Goal: Task Accomplishment & Management: Use online tool/utility

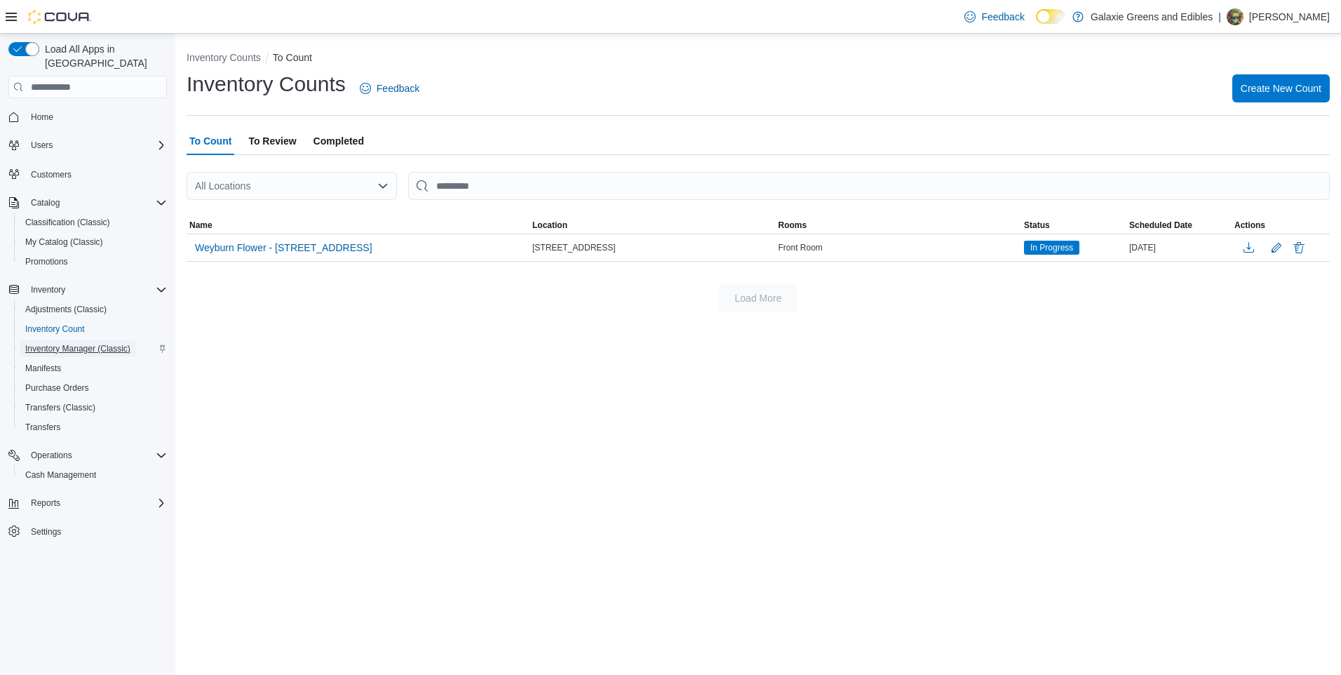
click at [71, 343] on span "Inventory Manager (Classic)" at bounding box center [77, 348] width 105 height 11
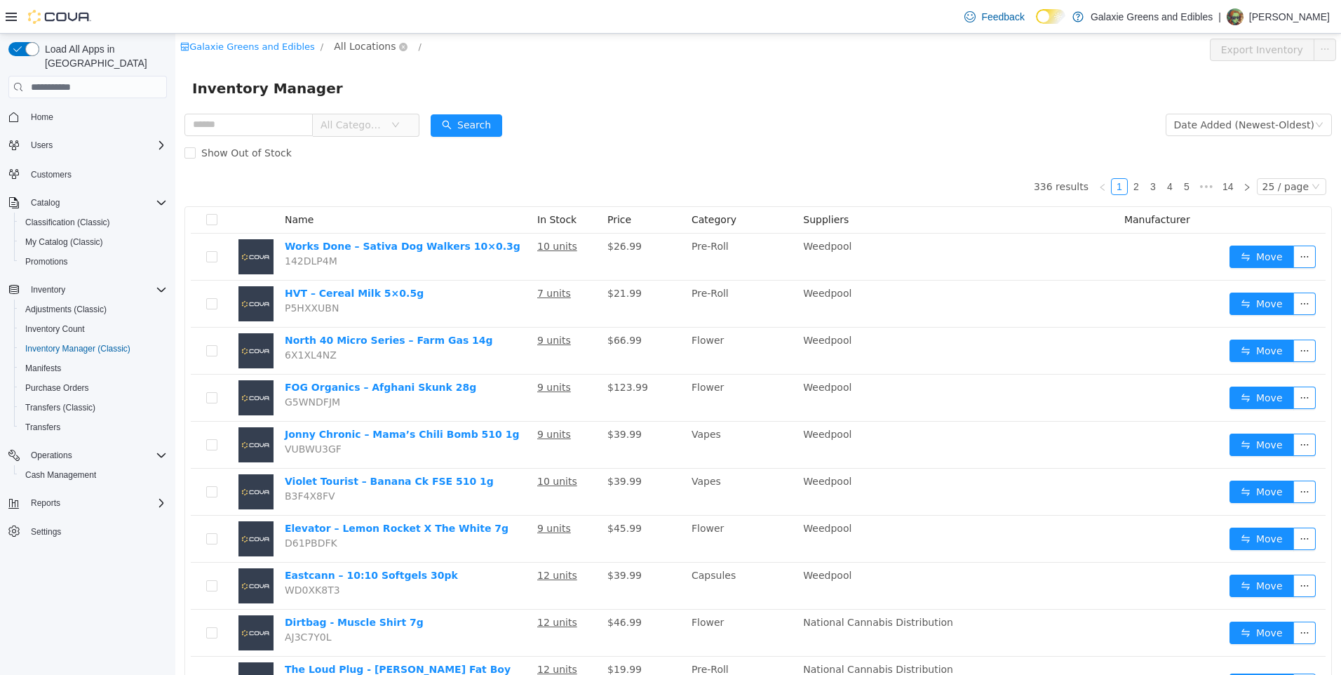
click at [359, 46] on span "All Locations" at bounding box center [365, 46] width 62 height 15
click at [354, 123] on span "[STREET_ADDRESS]" at bounding box center [399, 121] width 97 height 11
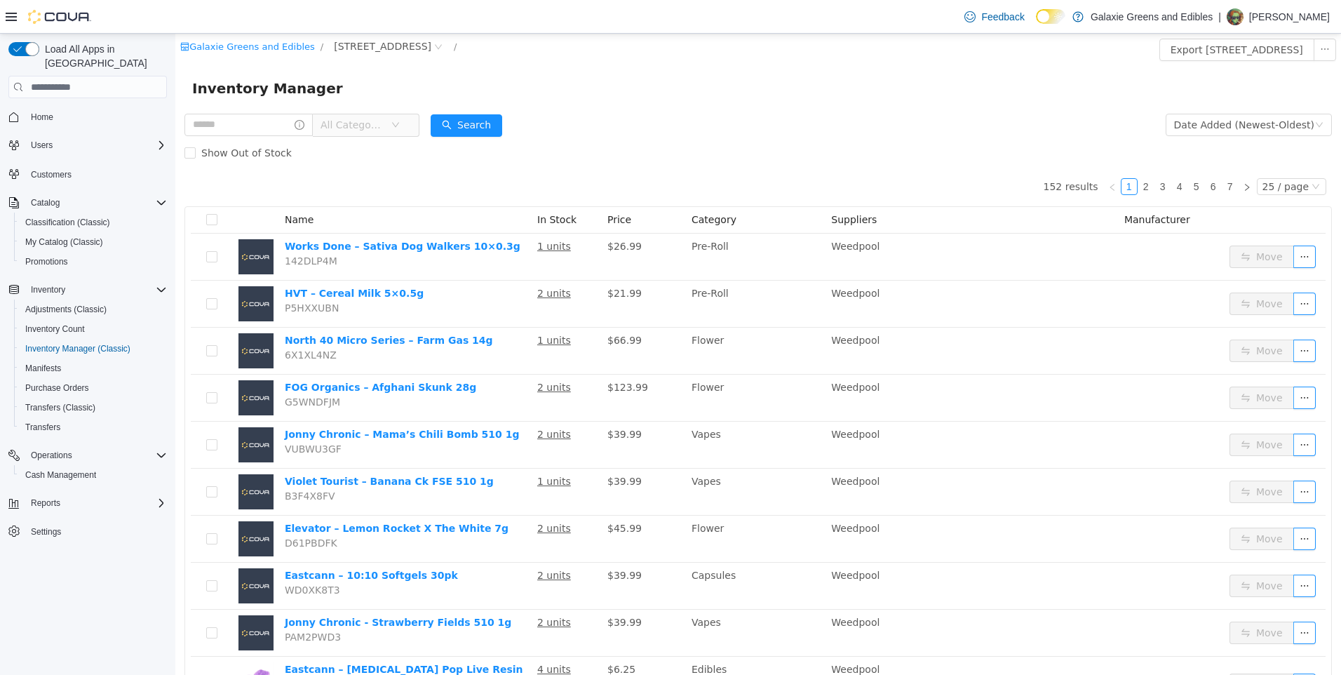
click at [384, 129] on span "All Categories" at bounding box center [353, 125] width 64 height 14
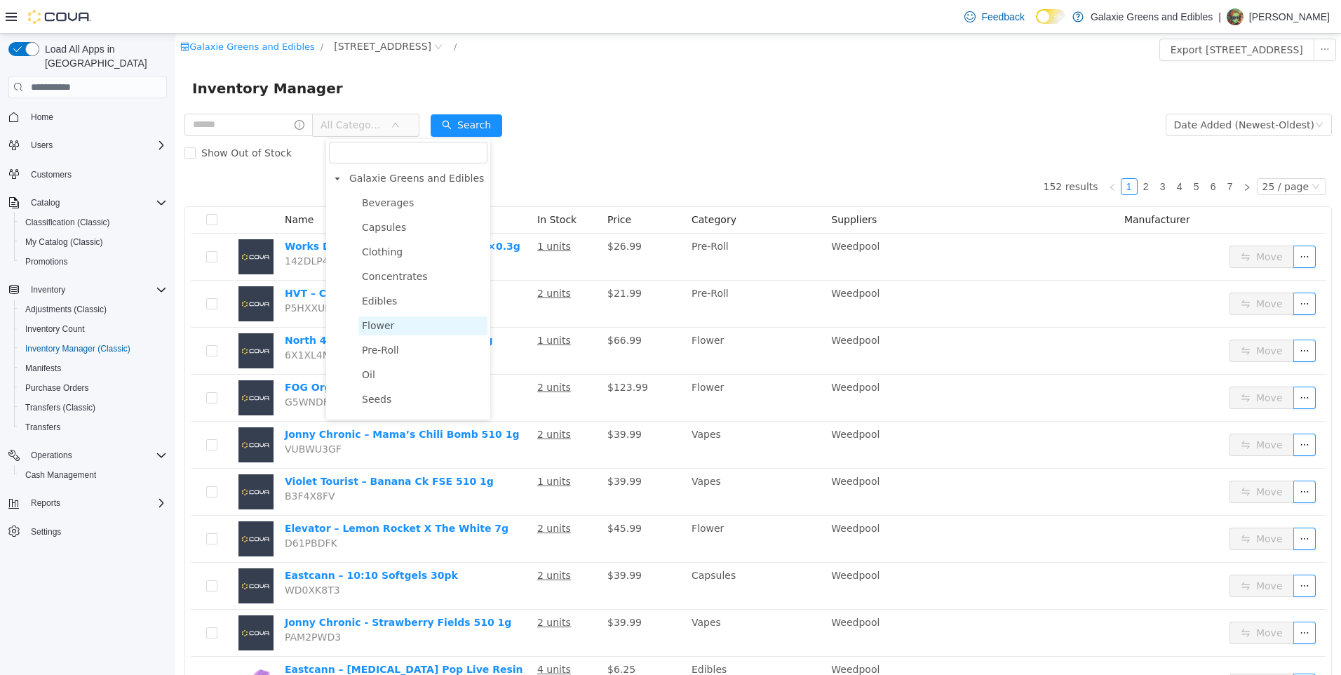
click at [382, 330] on span "Flower" at bounding box center [378, 325] width 32 height 11
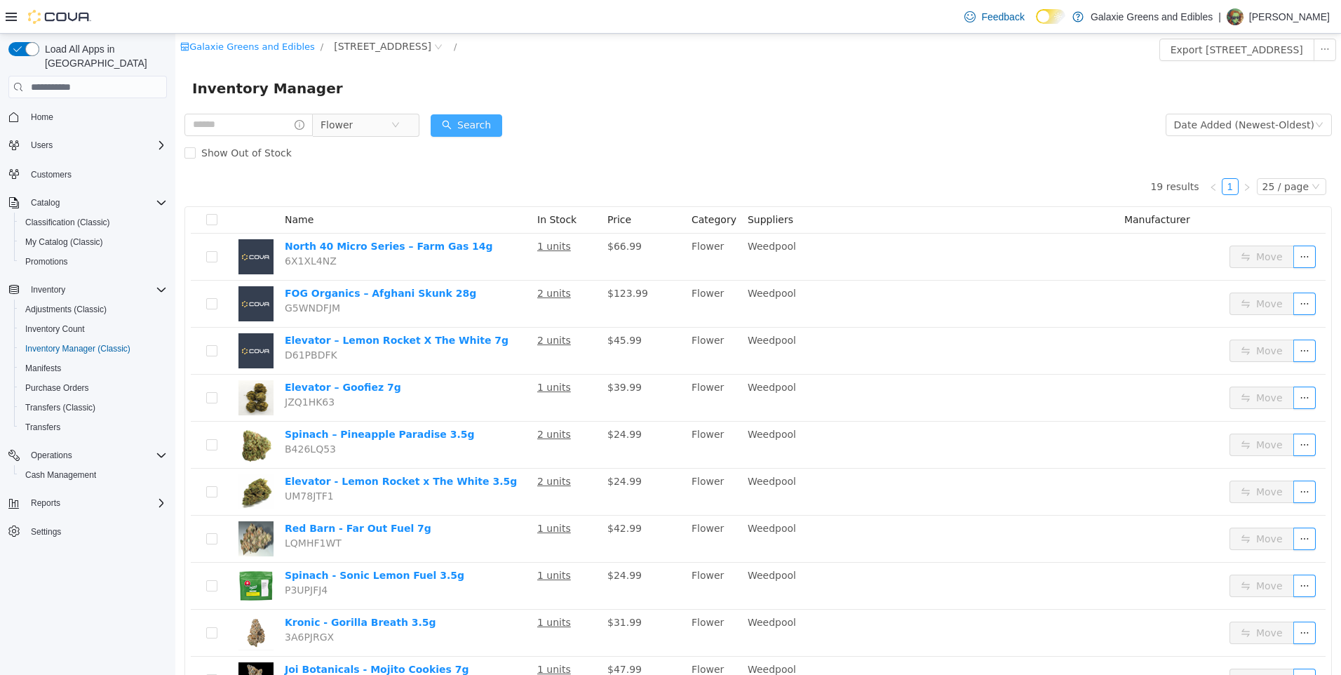
click at [487, 124] on button "Search" at bounding box center [467, 125] width 72 height 22
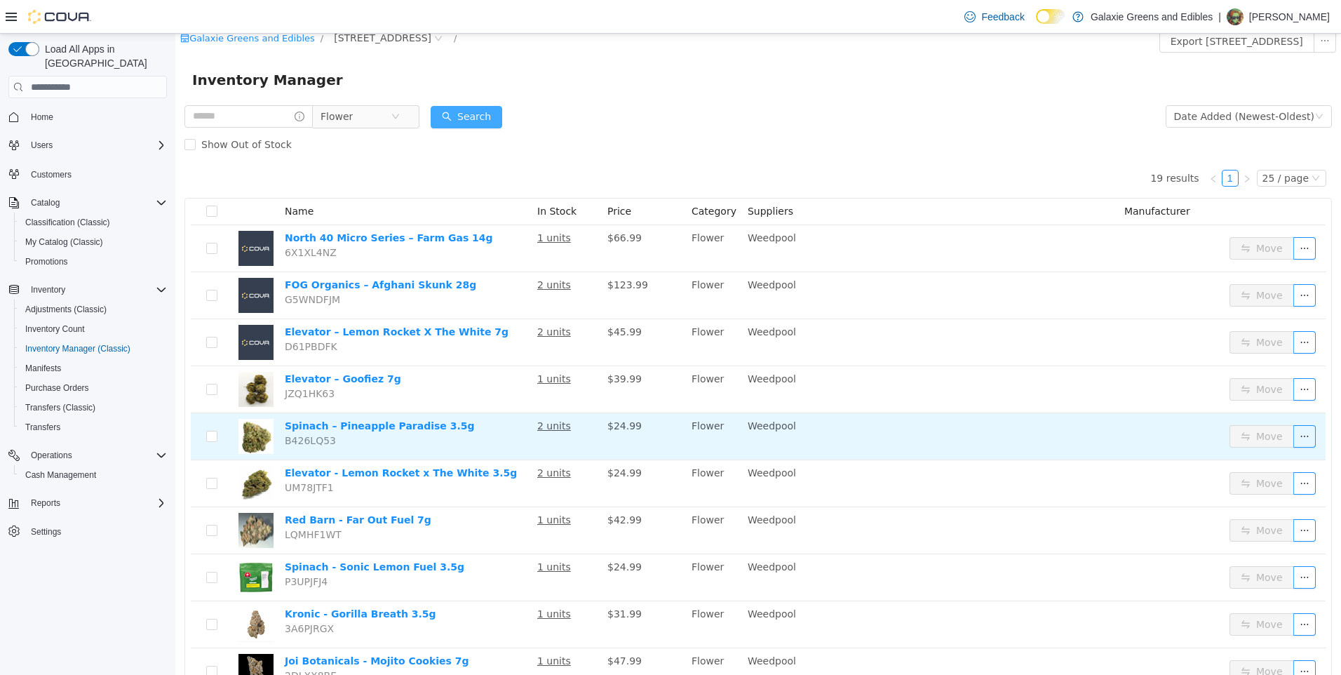
scroll to position [1, 0]
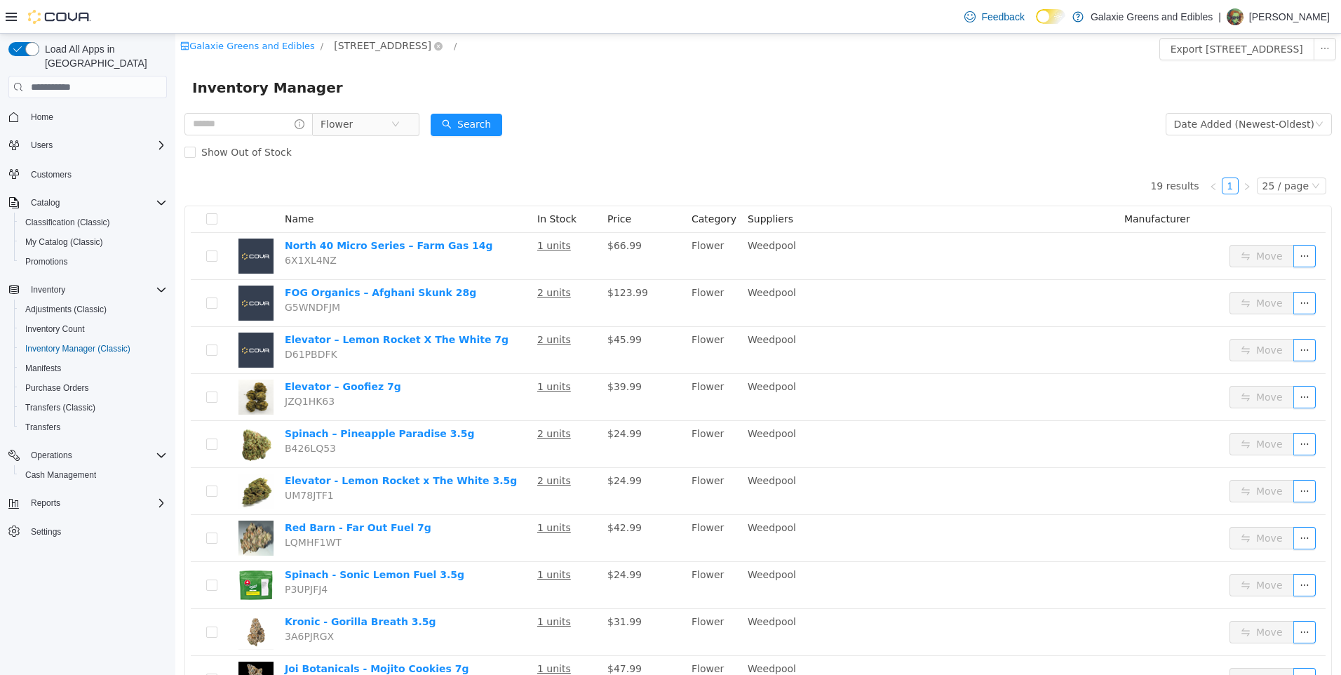
click at [356, 39] on span "[STREET_ADDRESS]" at bounding box center [382, 45] width 97 height 15
click at [389, 170] on span "[STREET_ADDRESS]" at bounding box center [399, 170] width 97 height 11
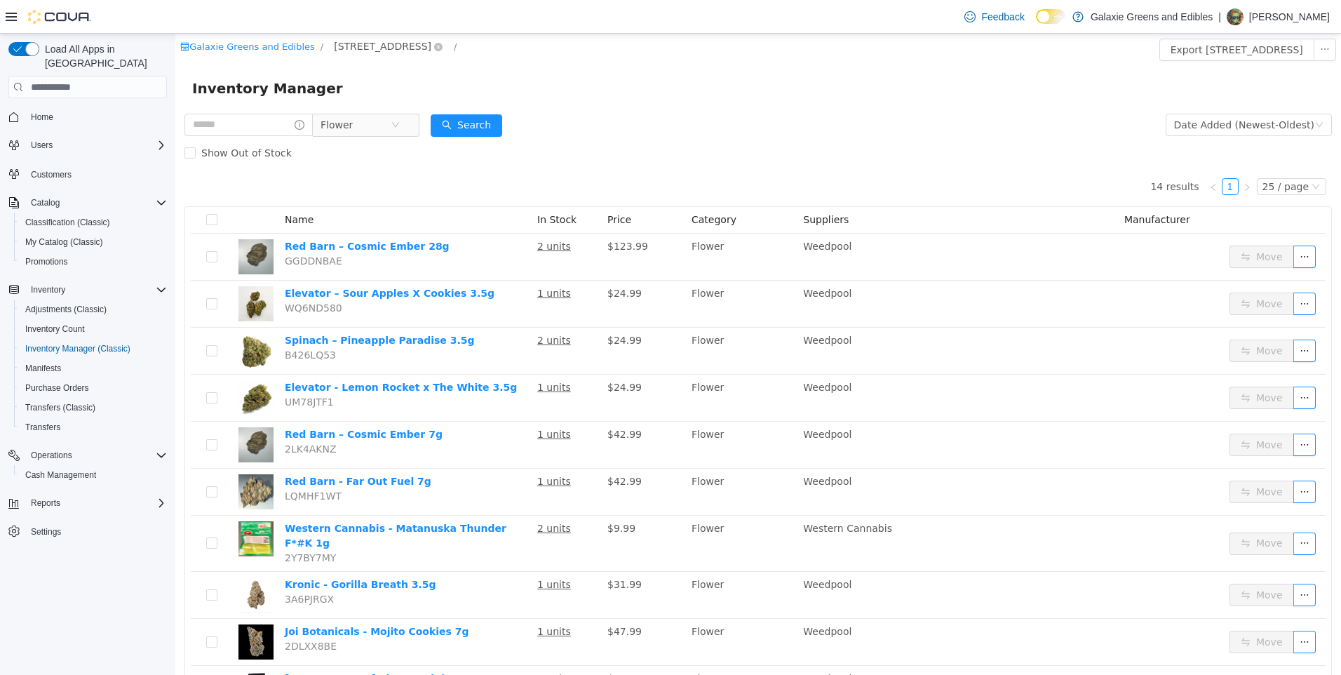
click at [346, 48] on span "[STREET_ADDRESS]" at bounding box center [382, 46] width 97 height 15
click at [402, 148] on span "[STREET_ADDRESS]" at bounding box center [399, 146] width 97 height 11
